Goal: Information Seeking & Learning: Learn about a topic

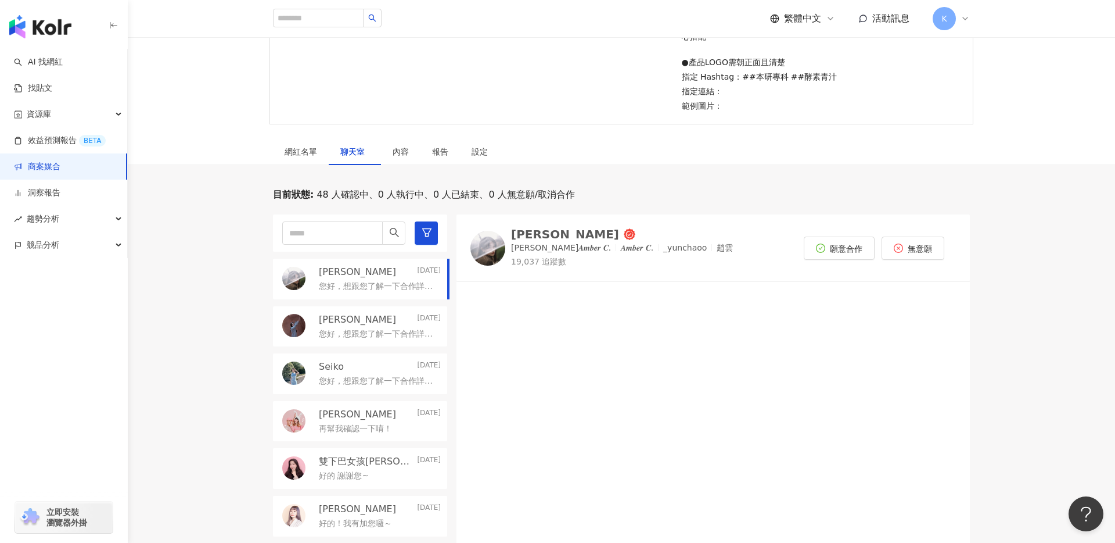
click at [217, 299] on div "目前狀態 : 48 人確認中、0 人執行中、0 人已結束、0 人無意願/取消合作 [PERSON_NAME]☁️ [DATE] 您好，想跟您了解一下合作詳情～…" at bounding box center [621, 427] width 987 height 479
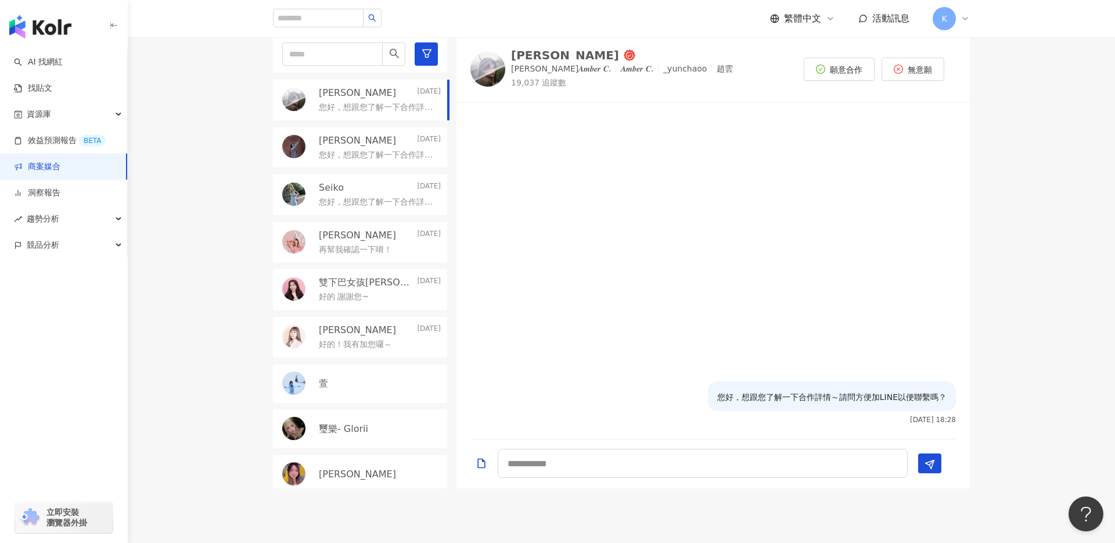
scroll to position [443, 0]
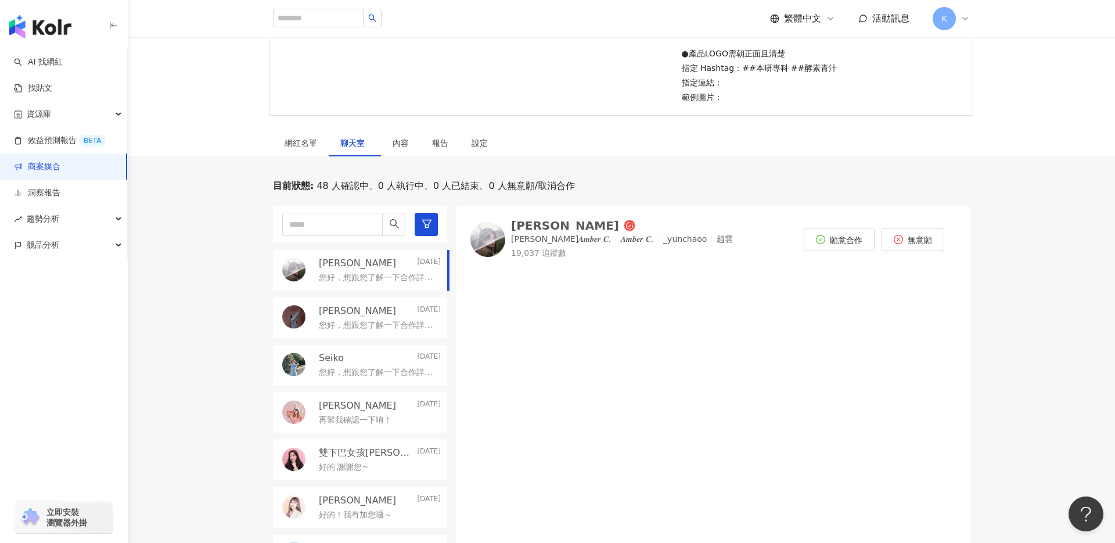
scroll to position [343, 0]
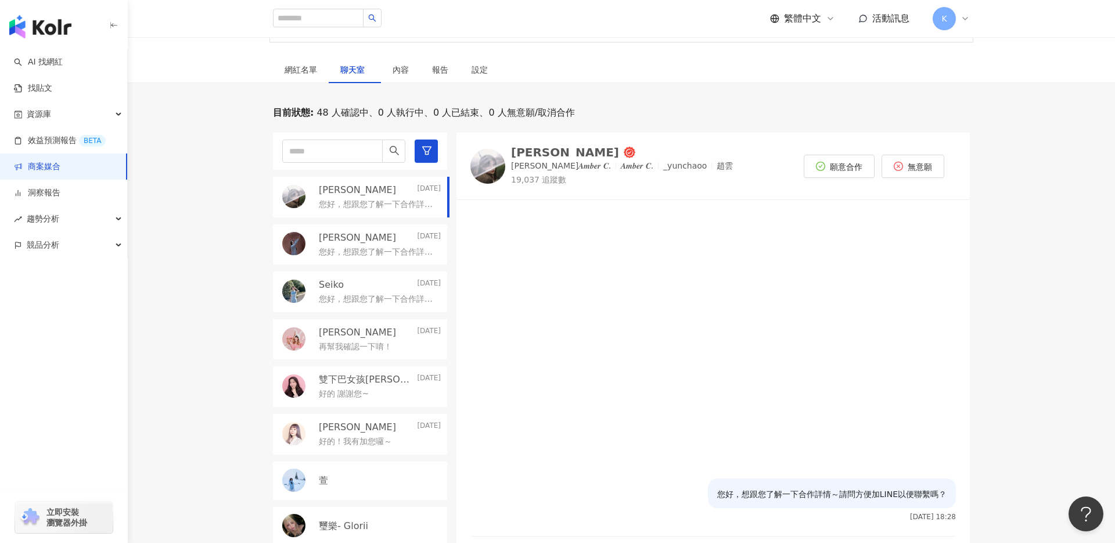
click at [357, 195] on div "趙☁️ Yesterday" at bounding box center [380, 190] width 122 height 13
click at [357, 197] on div "您好，想跟您了解一下合作詳情～請問方便加LINE以便聯繫嗎？" at bounding box center [380, 203] width 122 height 14
click at [395, 218] on div "趙☁️ Yesterday 您好，想跟您了解一下合作詳情～請問方便加LINE以便聯繫嗎？ yu芷妤 Yesterday 您好，想跟您了解一下合作詳情～請問方便…" at bounding box center [365, 358] width 184 height 452
click at [400, 209] on p "您好，想跟您了解一下合作詳情～請問方便加LINE以便聯繫嗎？" at bounding box center [377, 205] width 117 height 12
click at [395, 238] on div "yu芷妤 Yesterday" at bounding box center [380, 237] width 122 height 13
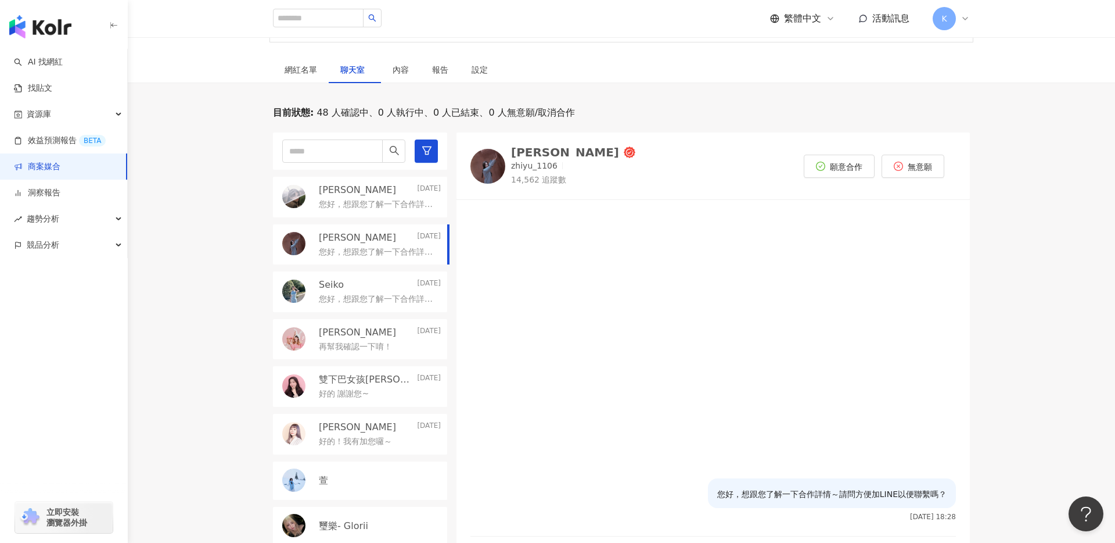
click at [383, 280] on div "Seiko Yesterday" at bounding box center [380, 284] width 122 height 13
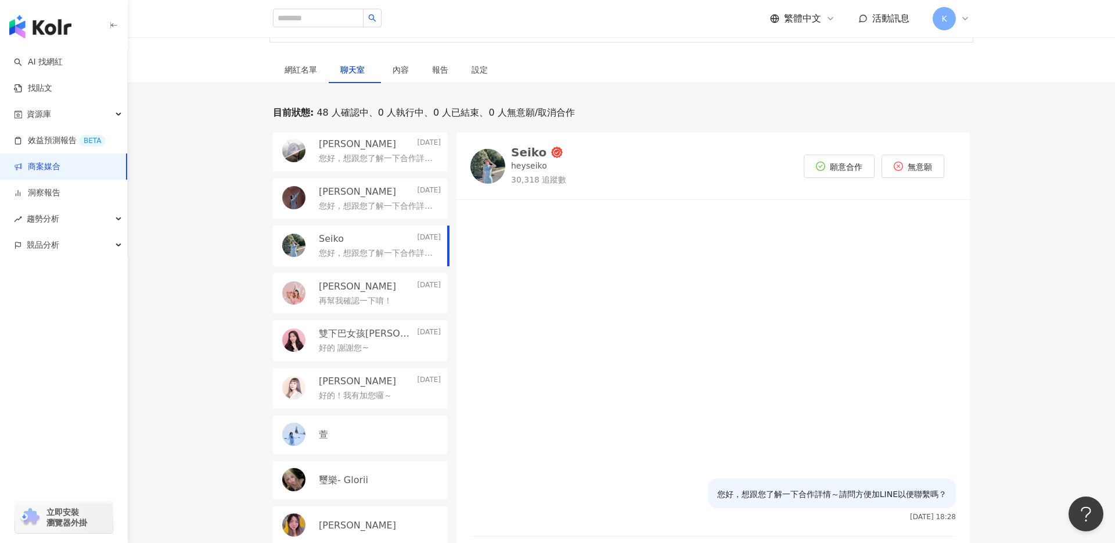
scroll to position [47, 0]
click at [401, 209] on p "您好，想跟您了解一下合作詳情～請問方便加LINE以便聯繫嗎？" at bounding box center [377, 205] width 117 height 12
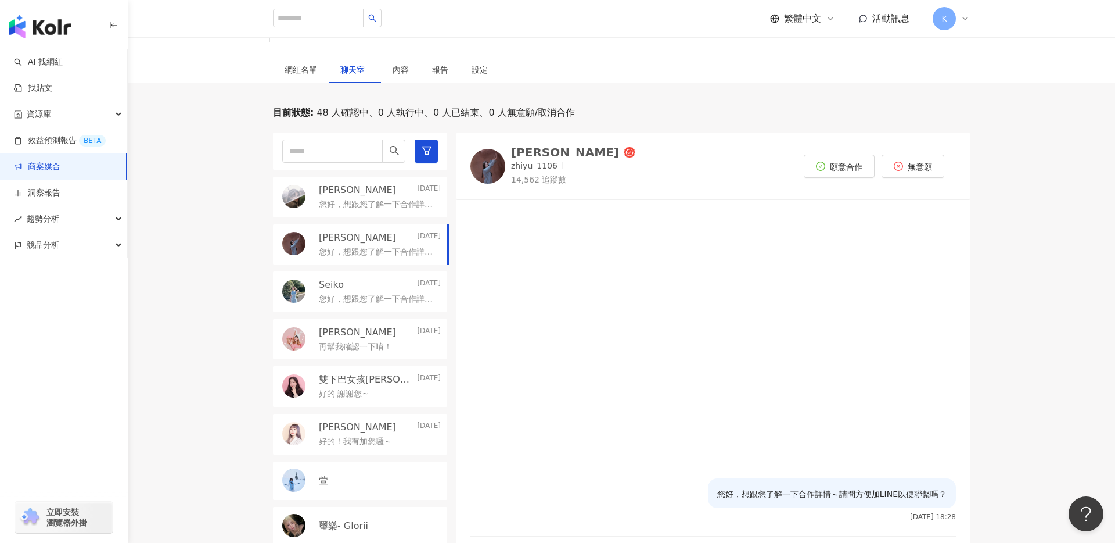
click at [405, 185] on div "趙☁️ Yesterday" at bounding box center [380, 190] width 122 height 13
click at [311, 69] on div "網紅名單" at bounding box center [301, 69] width 33 height 13
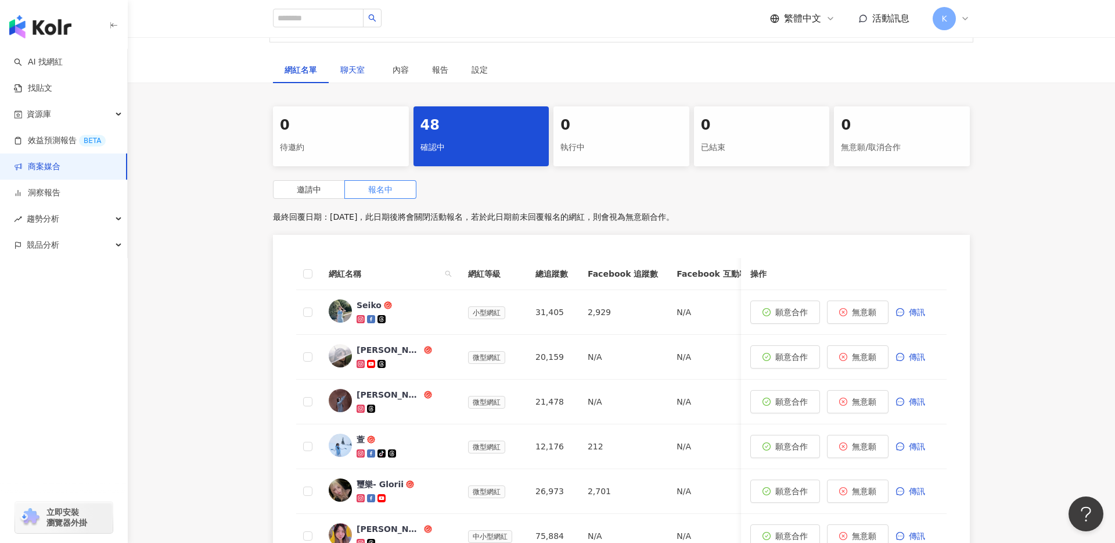
click at [362, 64] on div "聊天室" at bounding box center [354, 69] width 29 height 13
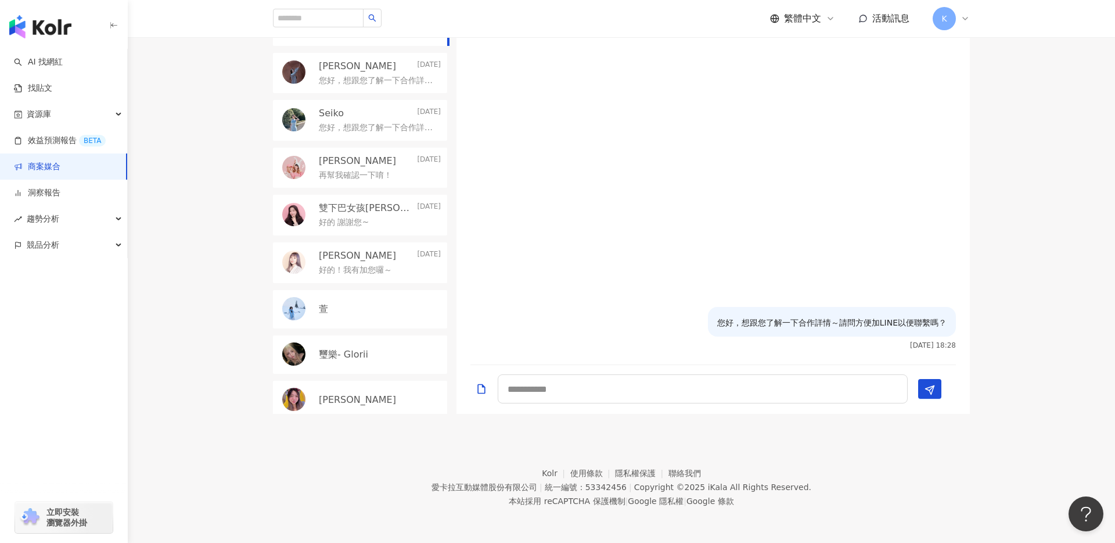
scroll to position [307, 0]
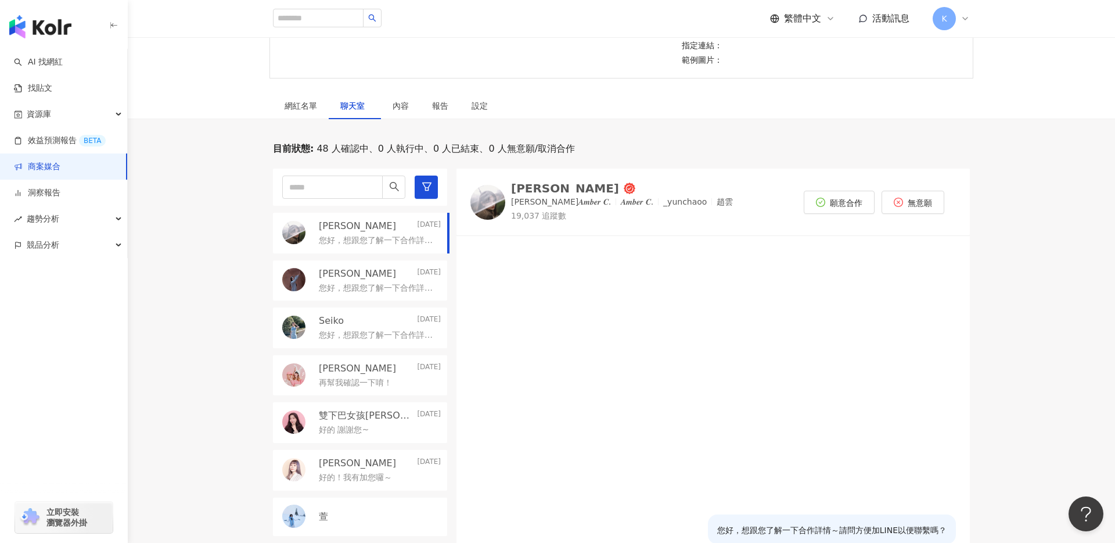
click at [394, 292] on p "您好，想跟您了解一下合作詳情～請問方便加LINE以便聯繫嗎？" at bounding box center [377, 288] width 117 height 12
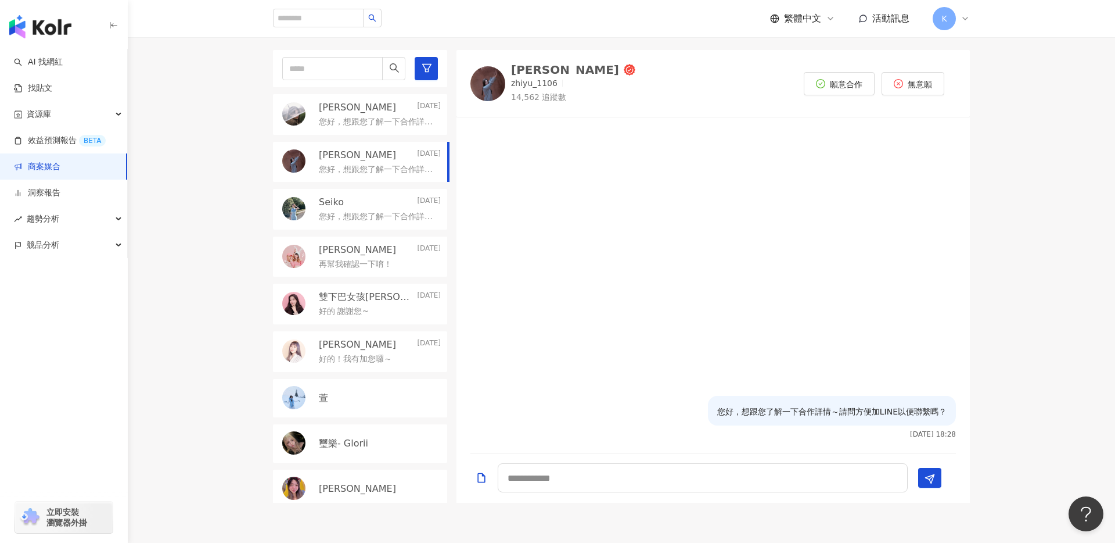
scroll to position [447, 0]
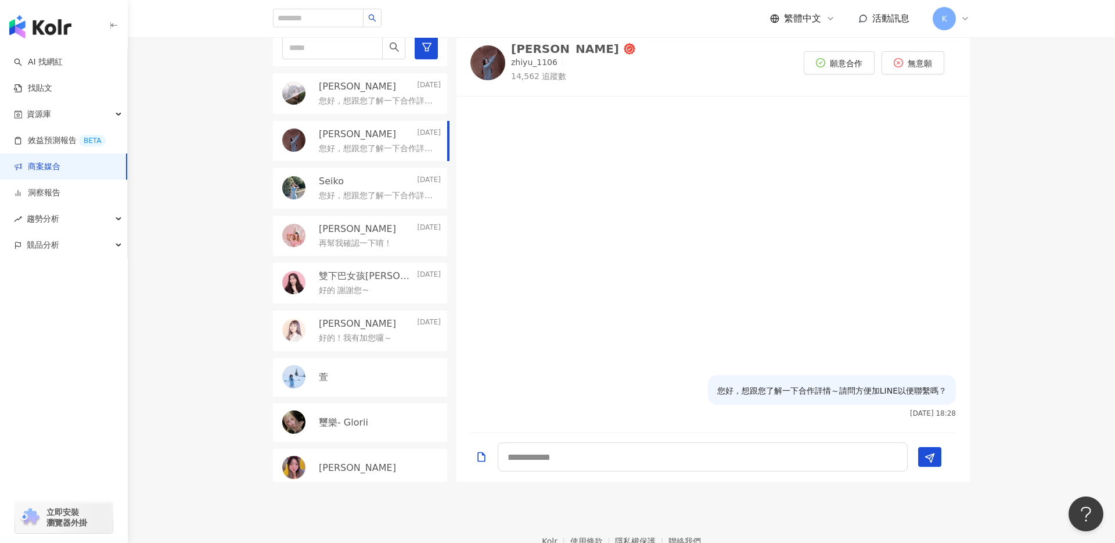
click at [389, 202] on div "Seiko Yesterday 您好，想跟您了解一下合作詳情～請問方便加LINE以便聯繫嗎？" at bounding box center [360, 188] width 174 height 41
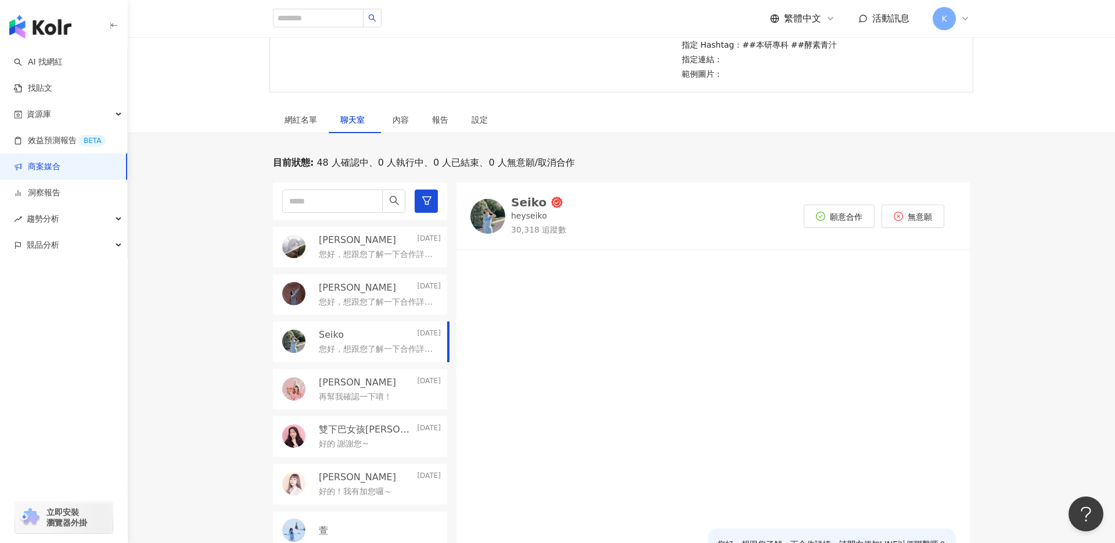
scroll to position [236, 0]
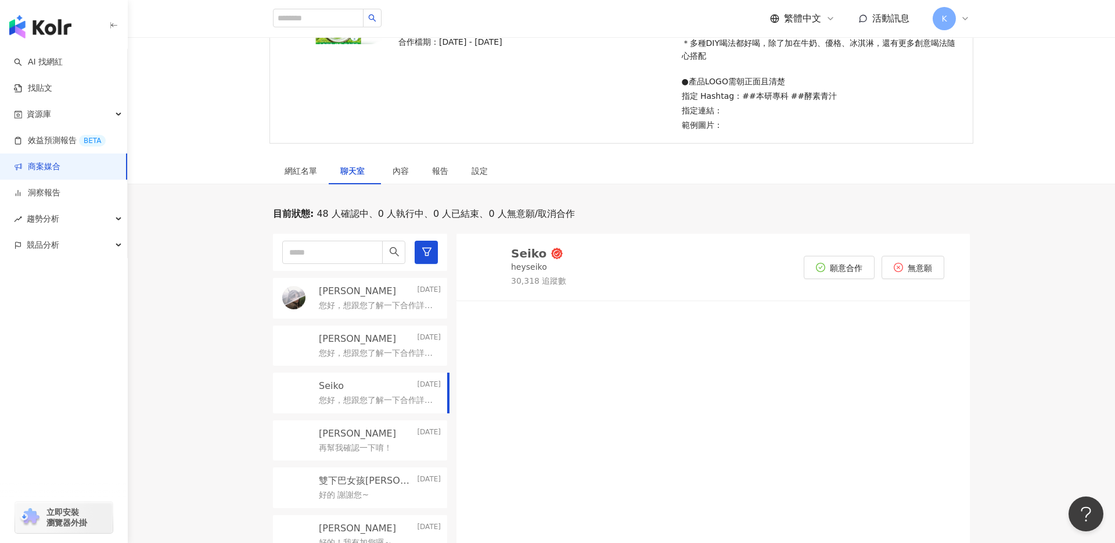
scroll to position [246, 0]
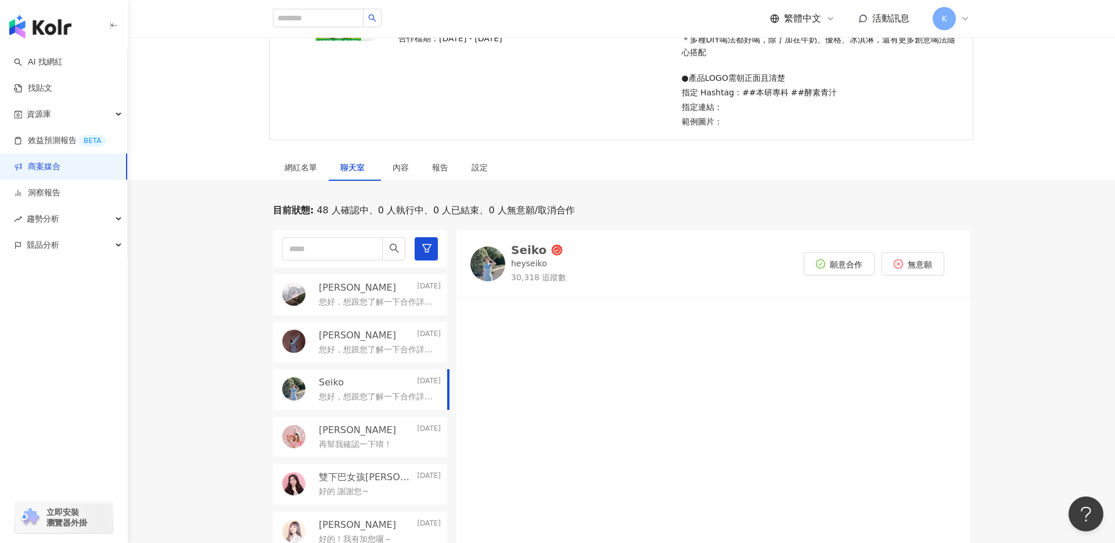
click at [372, 411] on div "[PERSON_NAME] [DATE] 您好，想跟您了解一下合作詳情～請問方便加LINE以便聯繫嗎？ [PERSON_NAME] [DATE] 您好，想跟您…" at bounding box center [365, 456] width 184 height 452
click at [378, 391] on p "您好，想跟您了解一下合作詳情～請問方便加LINE以便聯繫嗎？" at bounding box center [377, 397] width 117 height 12
click at [396, 352] on p "您好，想跟您了解一下合作詳情～請問方便加LINE以便聯繫嗎？" at bounding box center [377, 350] width 117 height 12
click at [404, 304] on p "您好，想跟您了解一下合作詳情～請問方便加LINE以便聯繫嗎？" at bounding box center [377, 302] width 117 height 12
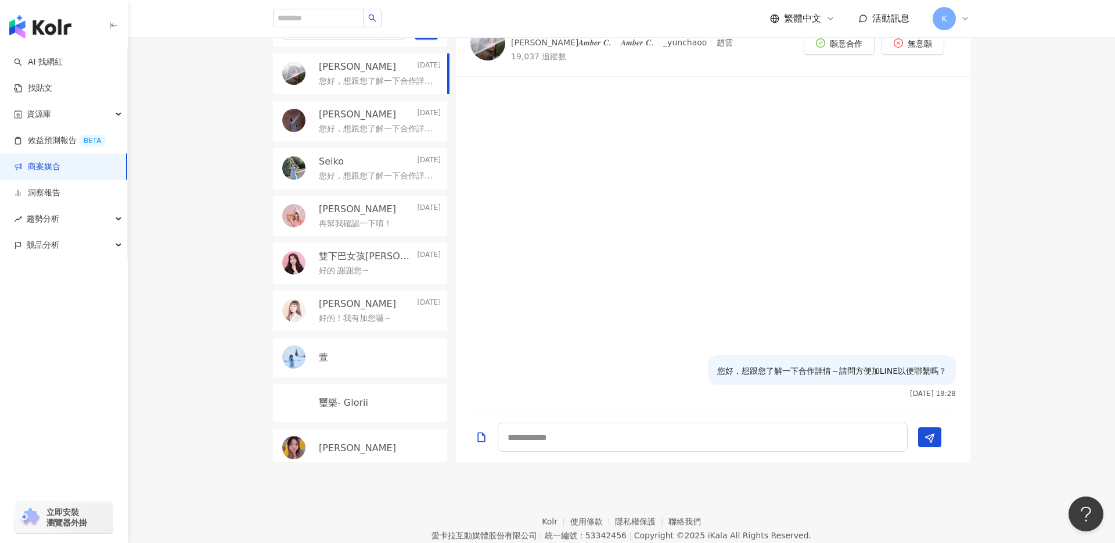
scroll to position [515, 0]
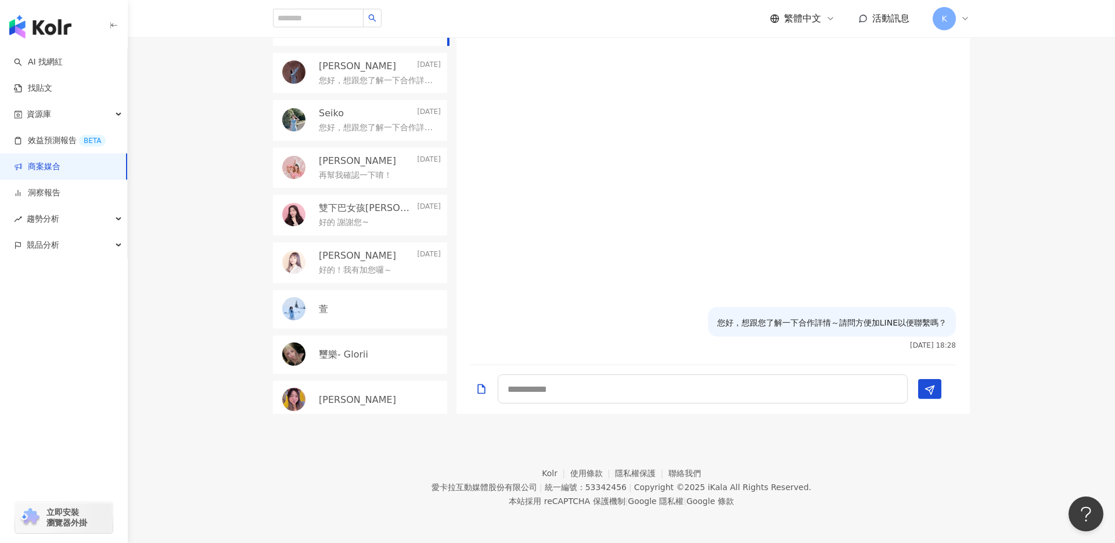
click at [199, 288] on div "目前狀態 : 48 人確認中、0 人執行中、0 人已結束、0 人無意願/取消合作 [PERSON_NAME]☁️ [DATE] 您好，想跟您了解一下合作詳情～…" at bounding box center [621, 174] width 987 height 479
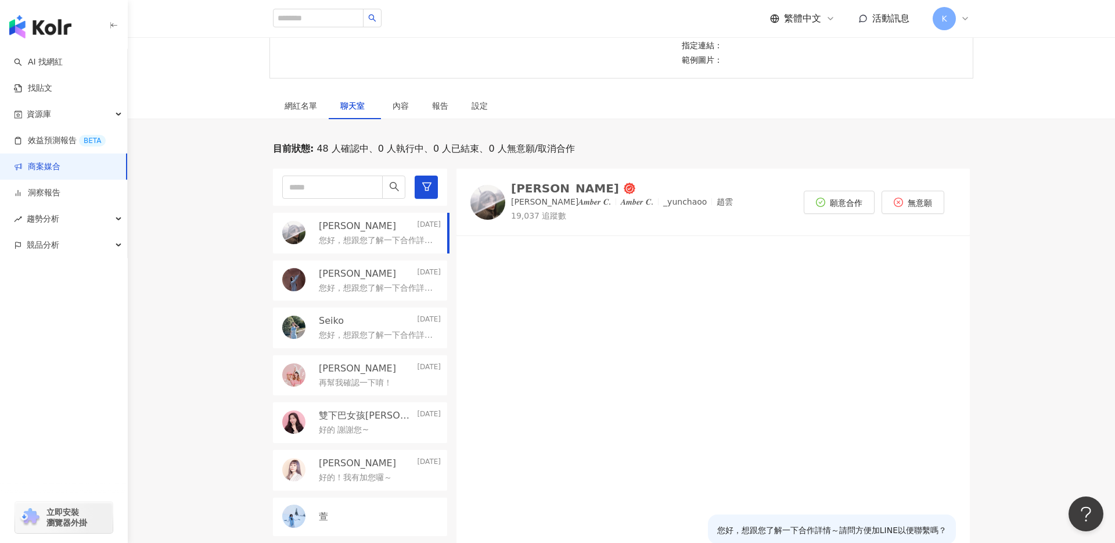
scroll to position [292, 0]
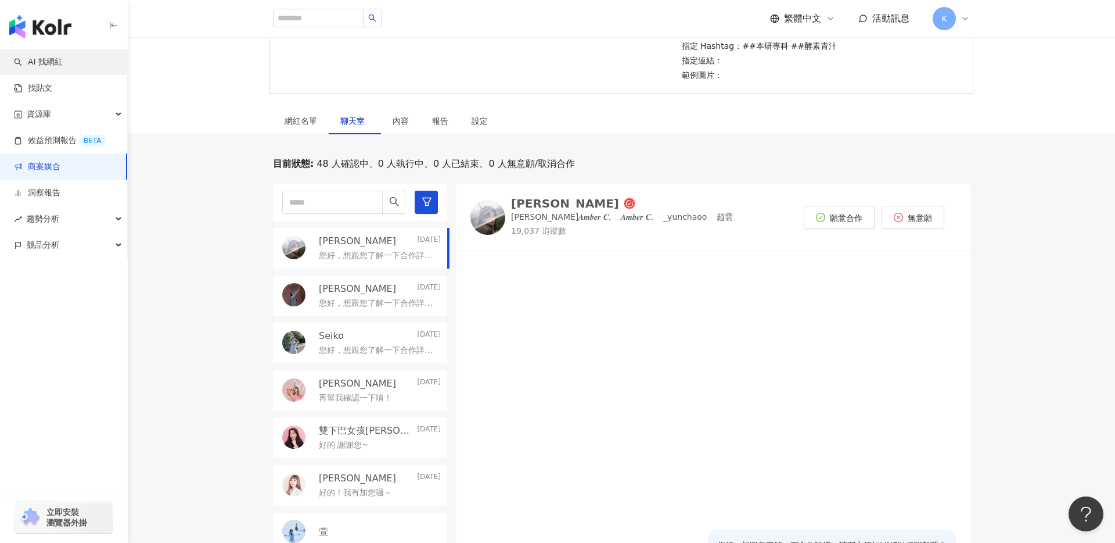
click at [63, 60] on link "AI 找網紅" at bounding box center [38, 62] width 49 height 12
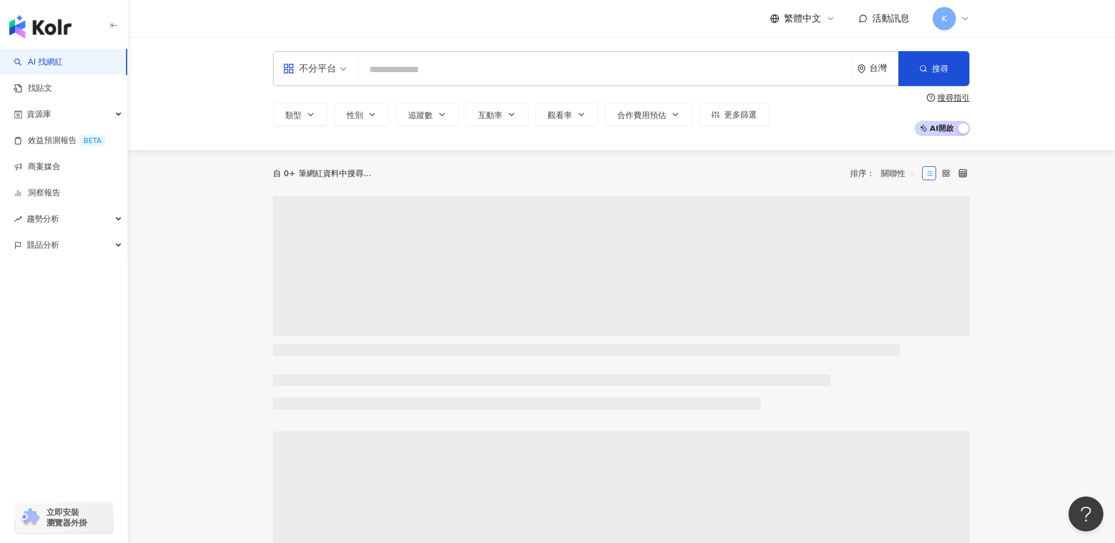
click at [374, 68] on input "search" at bounding box center [605, 70] width 484 height 22
type input "**********"
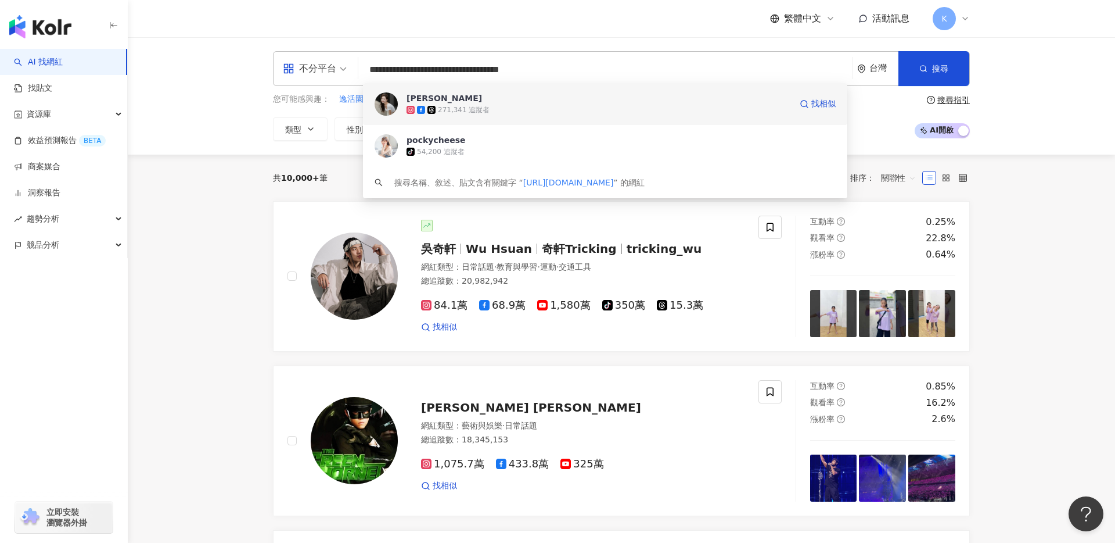
click at [439, 114] on div "271,341 追蹤者" at bounding box center [464, 110] width 52 height 10
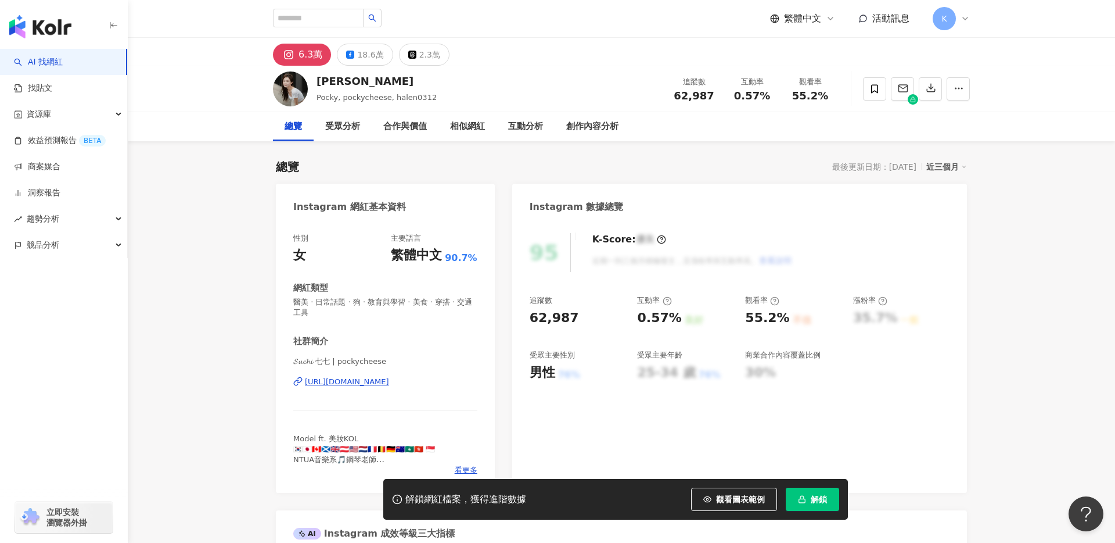
click at [817, 495] on span "解鎖" at bounding box center [819, 498] width 16 height 9
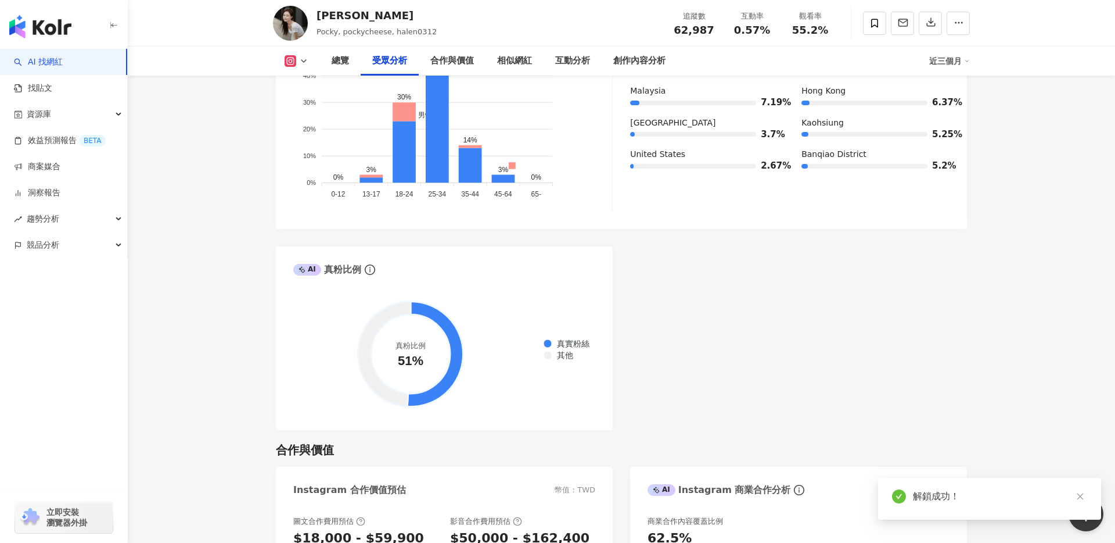
scroll to position [1168, 0]
